Goal: Contribute content: Add original content to the website for others to see

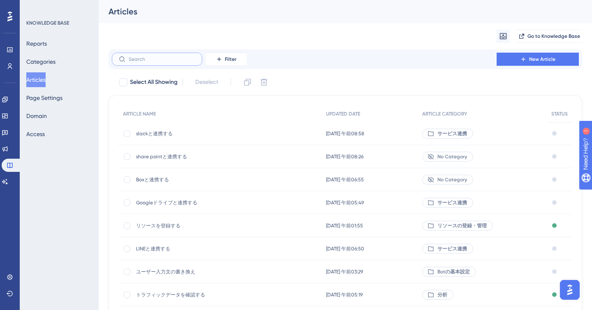
click at [138, 60] on input "text" at bounding box center [162, 59] width 67 height 6
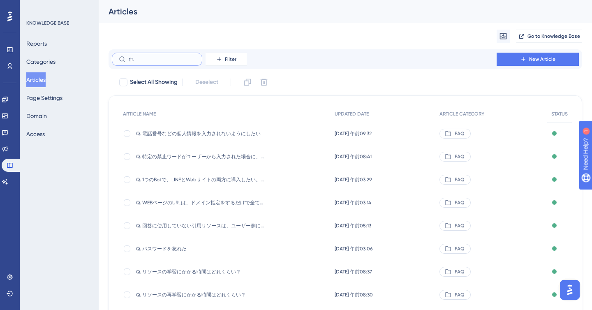
type input "れn"
checkbox input "true"
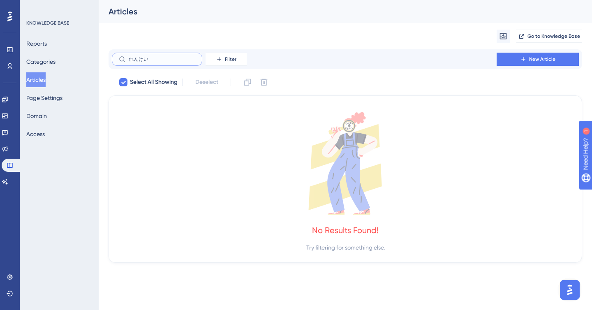
type input "連携"
checkbox input "false"
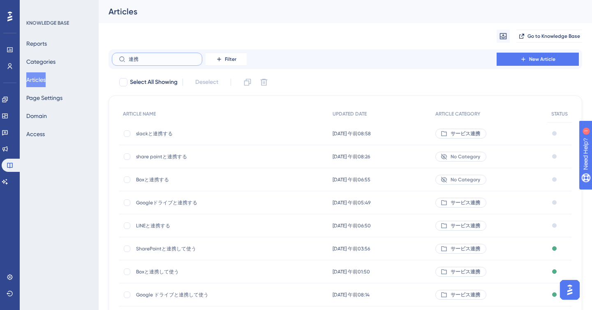
type input "連携"
click at [172, 157] on span "share pointと連携する" at bounding box center [202, 156] width 132 height 7
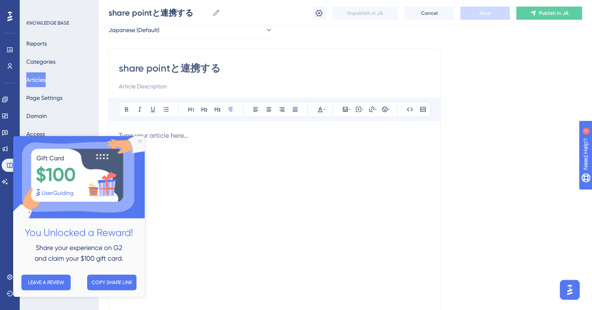
scroll to position [53, 0]
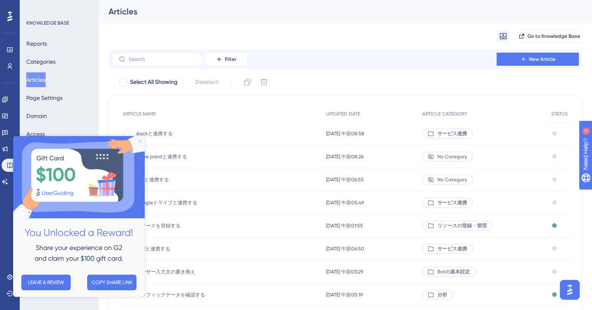
click at [141, 141] on icon "Close Preview" at bounding box center [139, 140] width 3 height 3
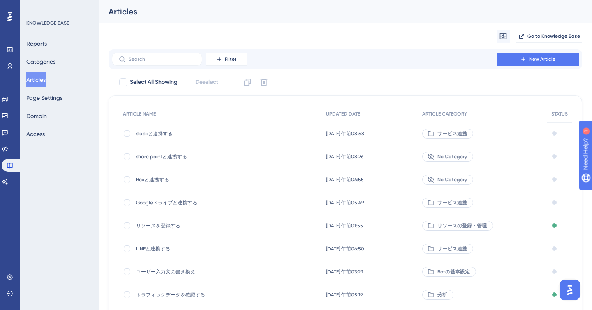
click at [150, 134] on span "slackと連携する" at bounding box center [202, 133] width 132 height 7
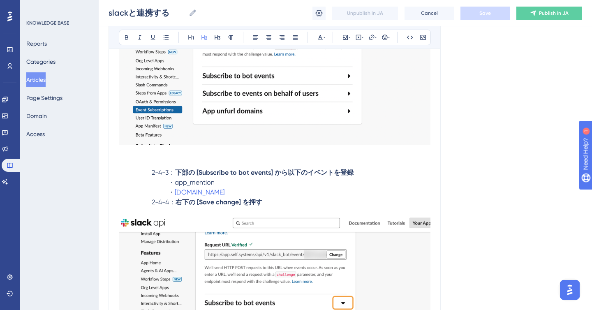
scroll to position [2496, 0]
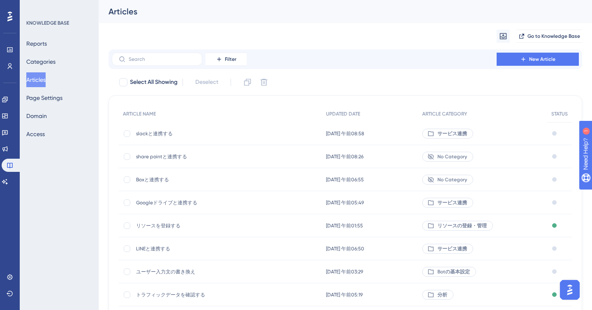
click at [148, 181] on span "Boxと連携する" at bounding box center [202, 179] width 132 height 7
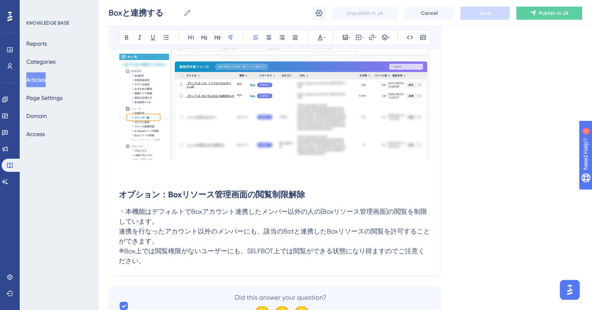
scroll to position [1936, 0]
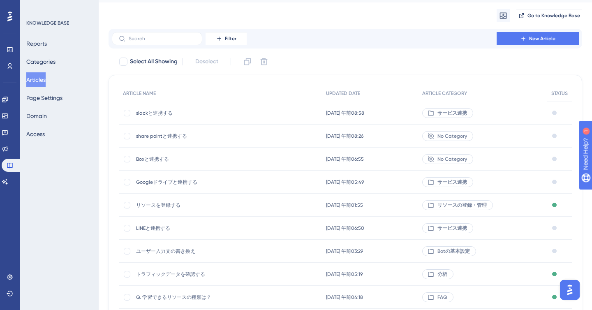
click at [151, 183] on span "Googleドライブと連携する" at bounding box center [202, 182] width 132 height 7
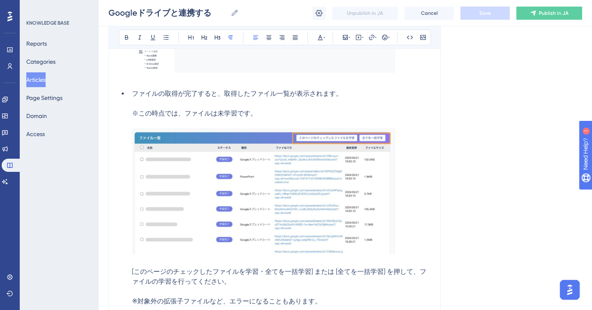
scroll to position [2833, 0]
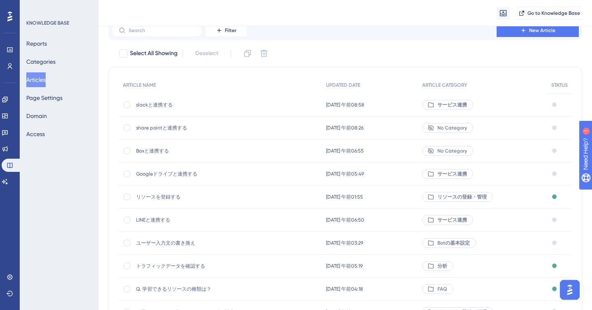
scroll to position [37, 0]
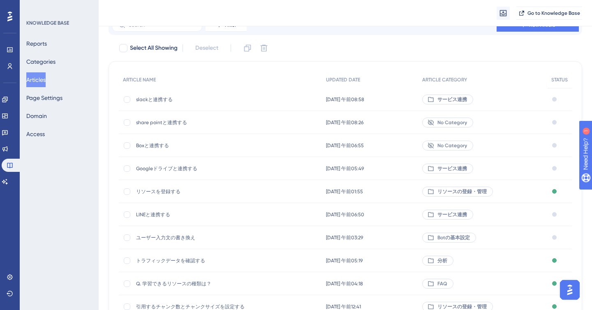
click at [149, 213] on span "LINEと連携する" at bounding box center [202, 214] width 132 height 7
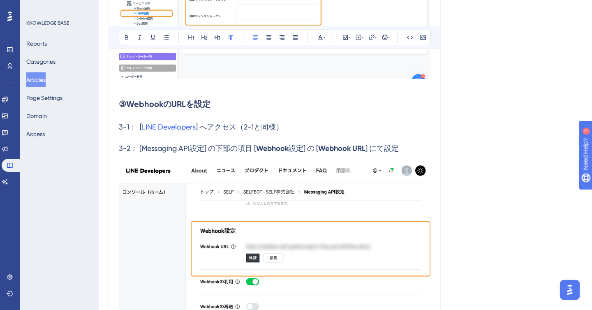
scroll to position [3139, 0]
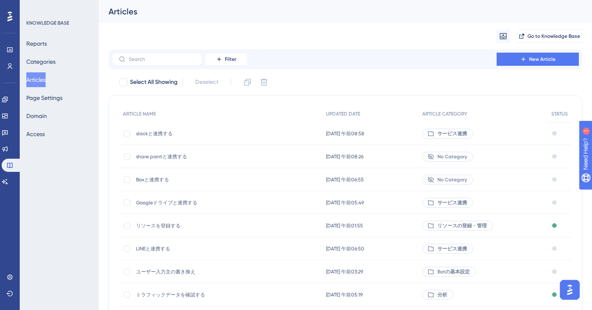
click at [151, 154] on span "share pointと連携する" at bounding box center [202, 156] width 132 height 7
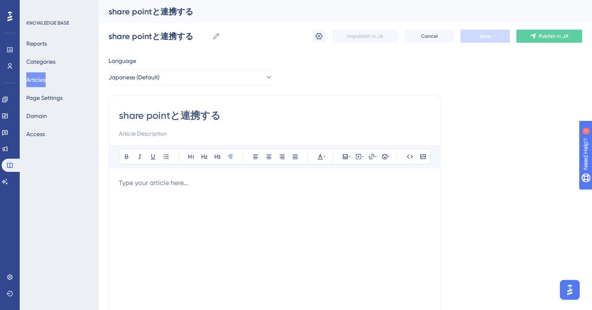
click at [120, 116] on input "share pointと連携する" at bounding box center [275, 115] width 312 height 13
type input "【】share pointと連携する"
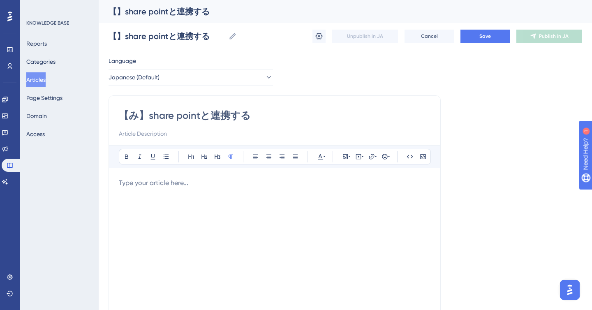
type input "【見】share pointと連携する"
type input "【み】share pointと連携する"
type input "【未】share pointと連携する"
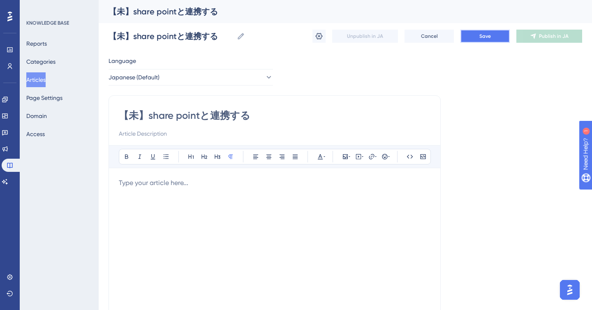
click at [477, 39] on button "Save" at bounding box center [485, 36] width 49 height 13
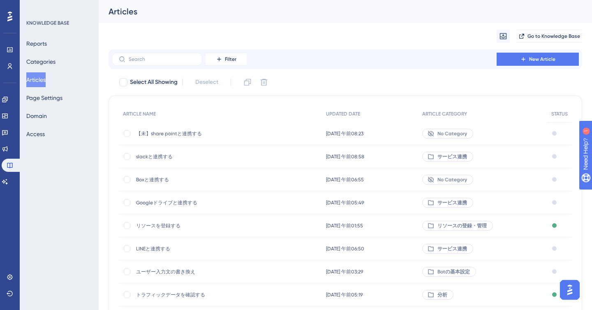
click at [150, 157] on span "slackと連携する" at bounding box center [202, 156] width 132 height 7
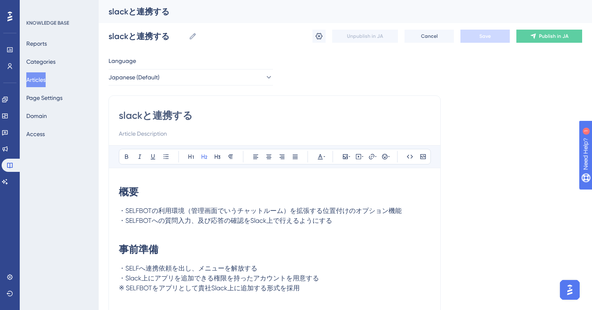
click at [120, 115] on input "slackと連携する" at bounding box center [275, 115] width 312 height 13
type input "【】slackと連携する"
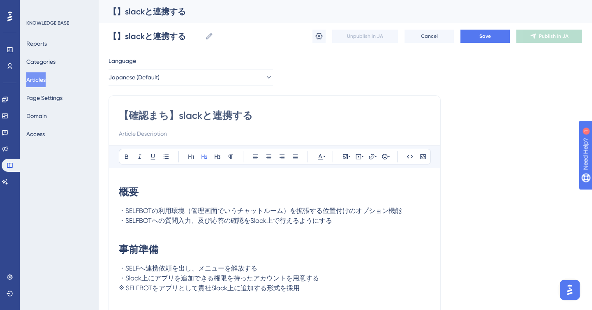
type input "【確認待ち】[PERSON_NAME]と連携する"
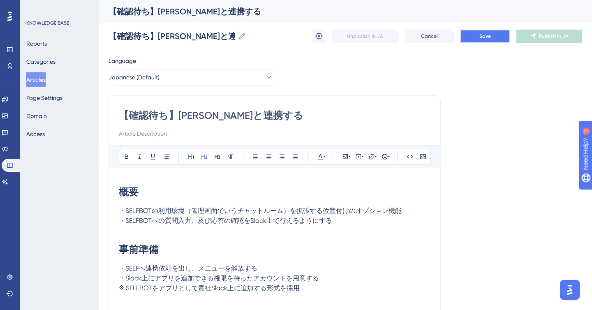
click at [488, 39] on span "Save" at bounding box center [485, 36] width 12 height 7
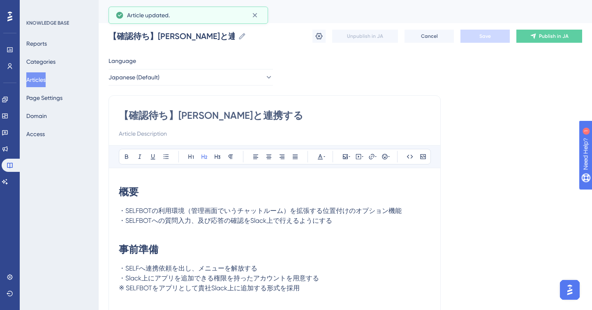
click at [150, 117] on input "【確認待ち】[PERSON_NAME]と連携する" at bounding box center [275, 115] width 312 height 13
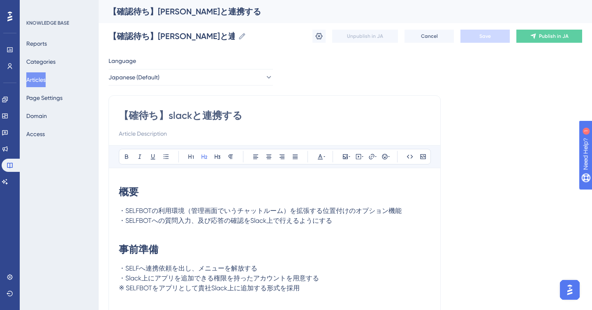
type input "【待ち】[PERSON_NAME]と連携する"
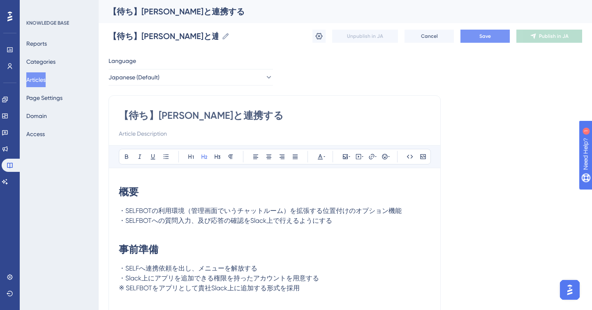
type input "【確認待ち】[PERSON_NAME]と連携する"
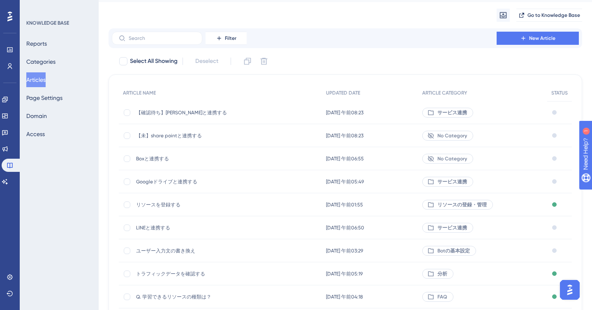
scroll to position [22, 0]
click at [153, 155] on span "Boxと連携する" at bounding box center [202, 158] width 132 height 7
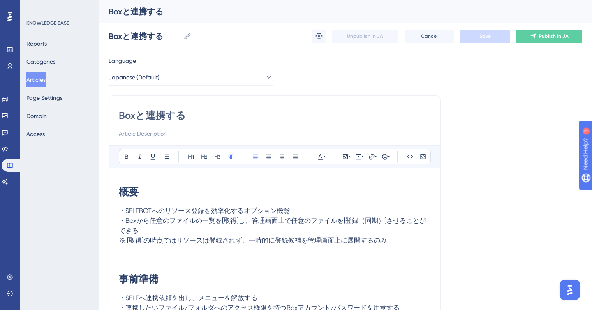
click at [120, 115] on input "Boxと連携する" at bounding box center [275, 115] width 312 height 13
type input "【】Boxと連携する"
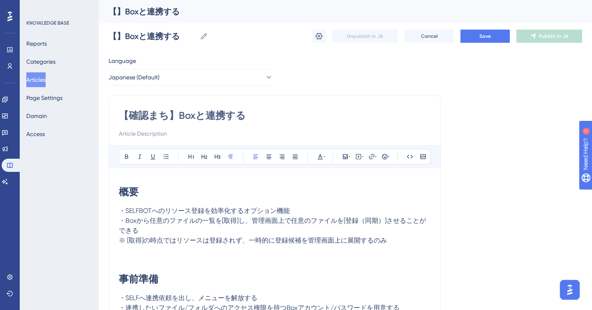
type input "【確認待ち】Boxと連携する"
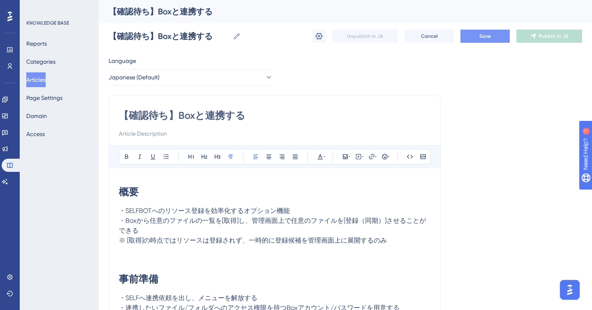
type input "【確認待ち】Boxと連携する"
click at [491, 35] on button "Save" at bounding box center [485, 36] width 49 height 13
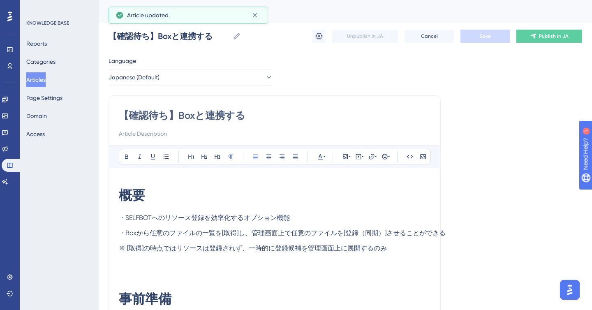
scroll to position [22, 0]
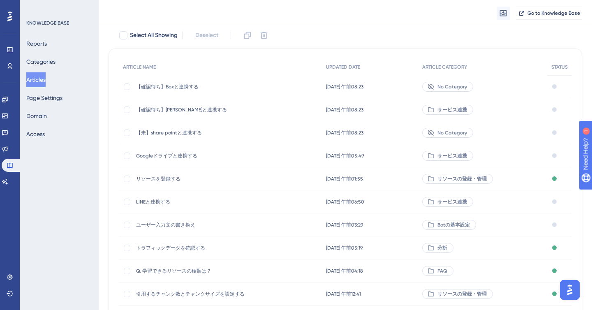
click at [170, 153] on span "Googleドライブと連携する" at bounding box center [202, 156] width 132 height 7
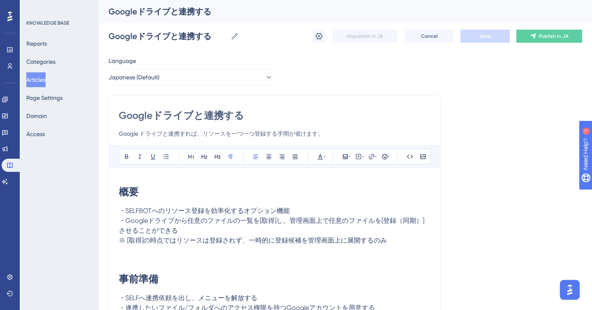
click at [120, 118] on input "Googleドライブと連携する" at bounding box center [275, 115] width 312 height 13
type input "【】Googleドライブと連携する"
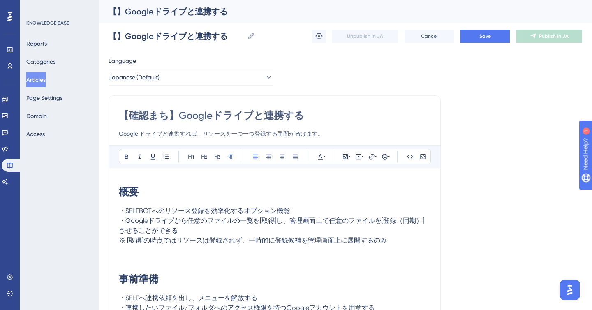
type input "【確認待ち】Googleドライブと連携する"
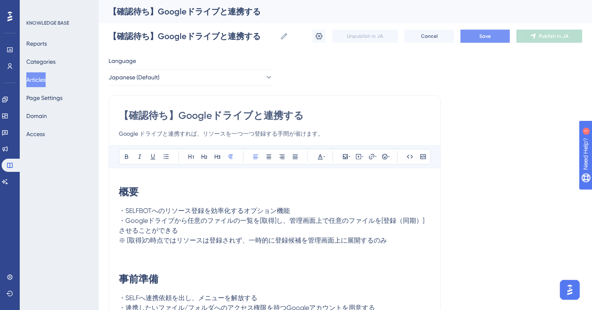
type input "【確認待ち】Googleドライブと連携する"
click at [461, 34] on button "Save" at bounding box center [485, 36] width 49 height 13
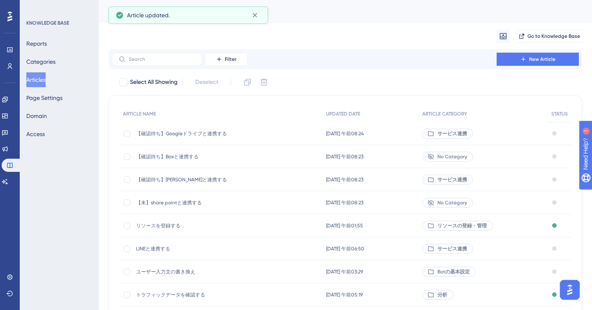
scroll to position [50, 0]
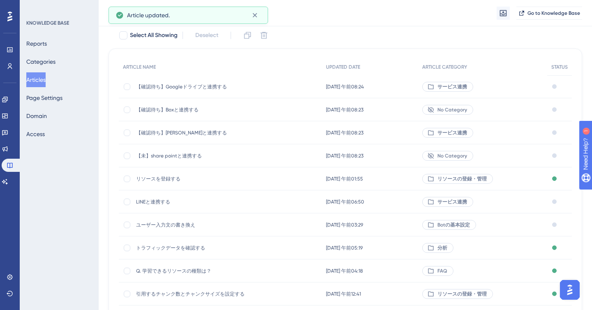
click at [152, 201] on span "LINEと連携する" at bounding box center [202, 202] width 132 height 7
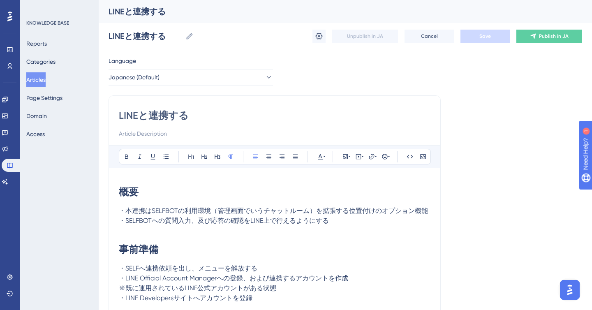
click at [120, 115] on input "LINEと連携する" at bounding box center [275, 115] width 312 height 13
type input "【】LINEと連携する"
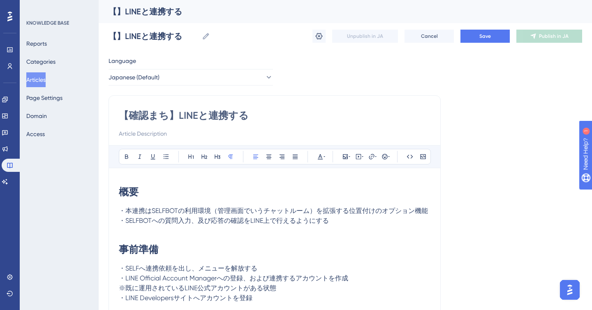
type input "【確認待ち】LINEと連携する"
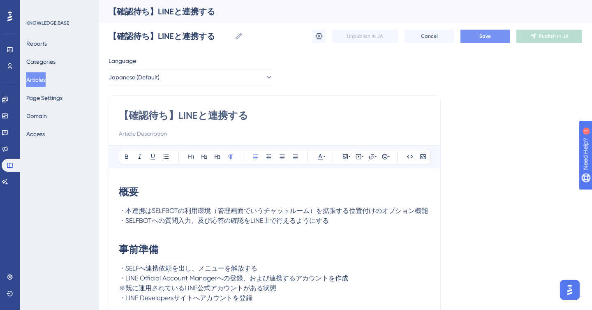
type input "【確認待ち】LINEと連携する"
click at [490, 38] on span "Save" at bounding box center [485, 36] width 12 height 7
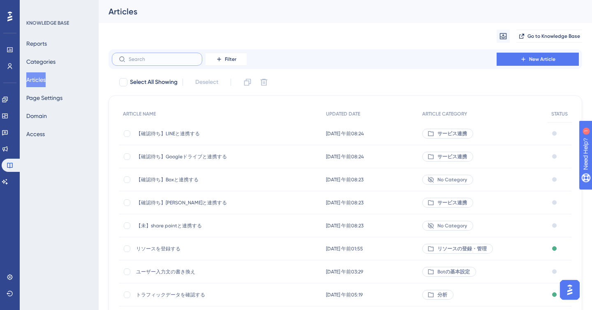
click at [130, 58] on input "text" at bounding box center [162, 59] width 67 height 6
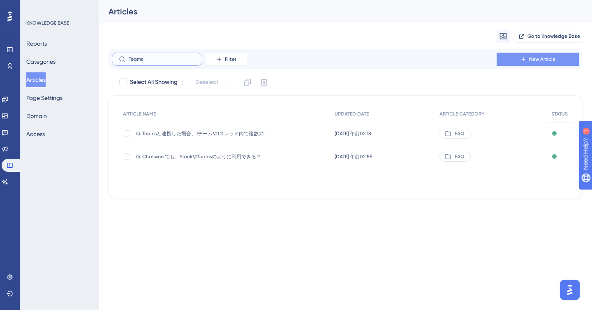
type input "Teams"
click at [523, 64] on button "New Article" at bounding box center [538, 59] width 82 height 13
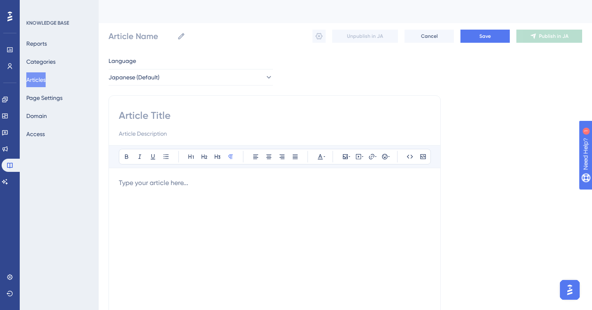
click at [162, 118] on input at bounding box center [275, 115] width 312 height 13
paste input "Teams"
type input "Teams"
type input "Teamsと"
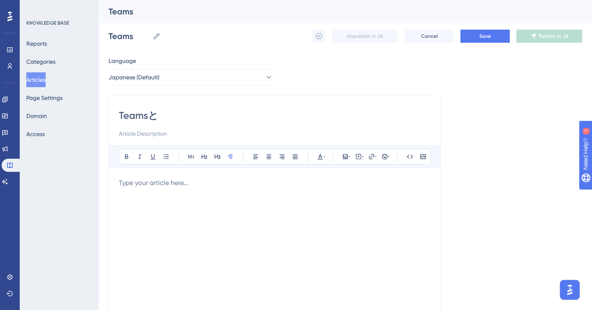
type input "Teamsと"
type input "Teamsと連携する"
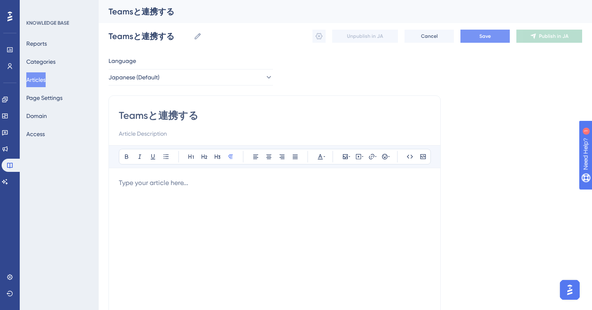
type input "Teamsと連携する"
click at [484, 34] on span "Save" at bounding box center [485, 36] width 12 height 7
click at [271, 45] on div "Teamsと連携する Teamsと連携する Unpublish in JA Cancel Save Publish in JA" at bounding box center [346, 36] width 474 height 26
